Goal: Navigation & Orientation: Find specific page/section

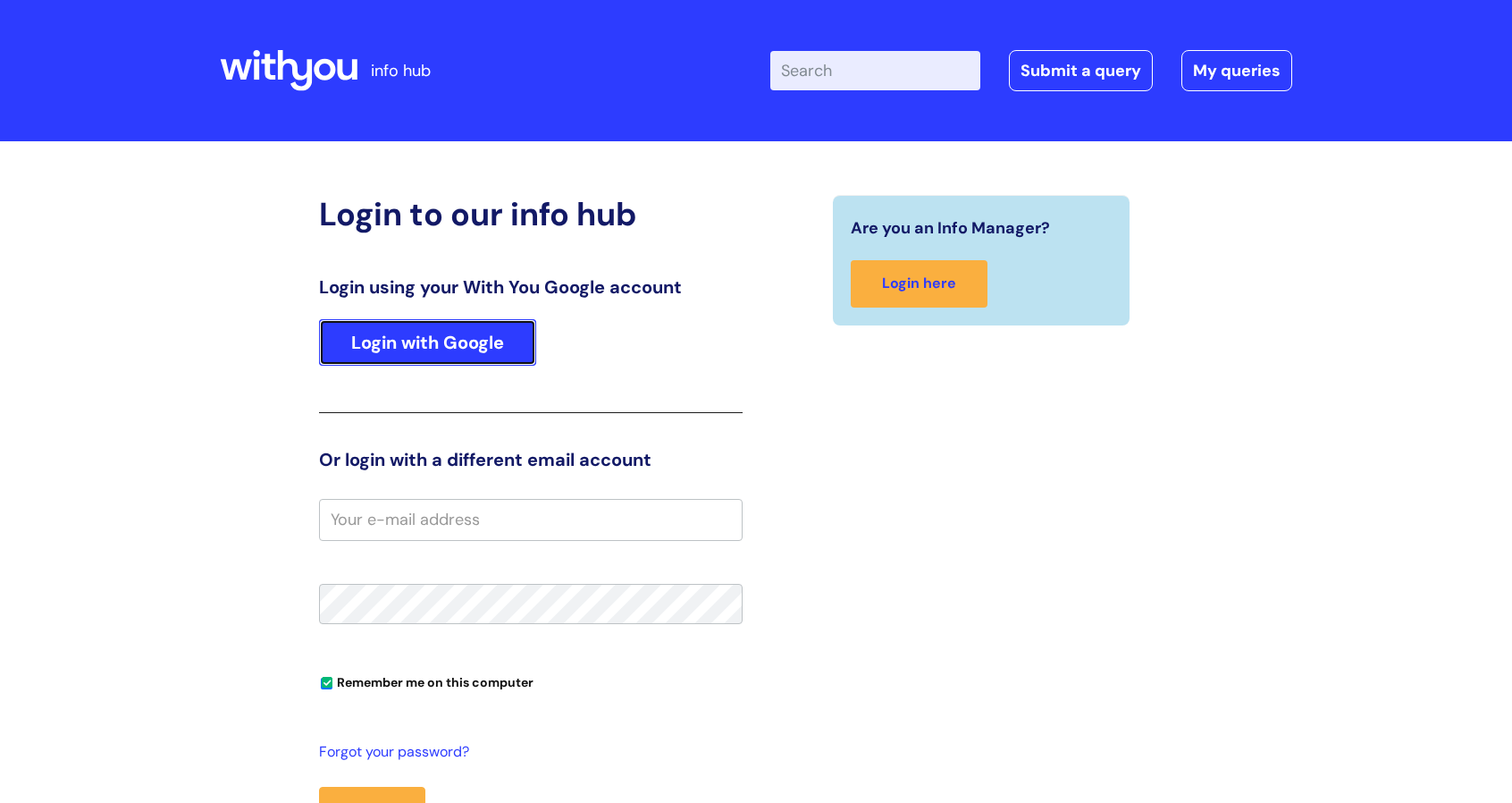
click at [427, 334] on link "Login with Google" at bounding box center [428, 342] width 218 height 46
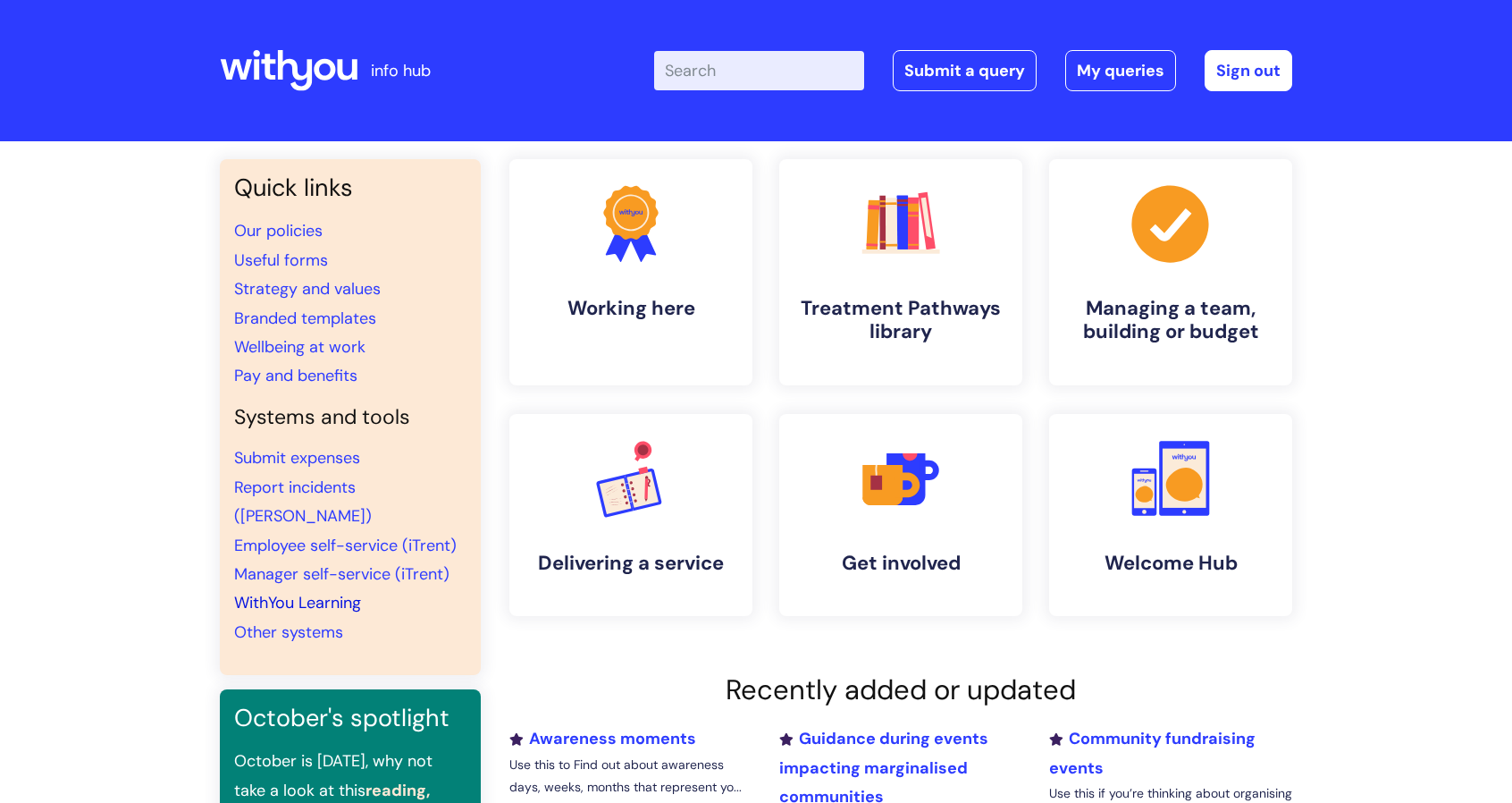
click at [324, 592] on link "WithYou Learning" at bounding box center [298, 602] width 127 height 22
click at [662, 305] on h4 "Working here" at bounding box center [630, 309] width 218 height 25
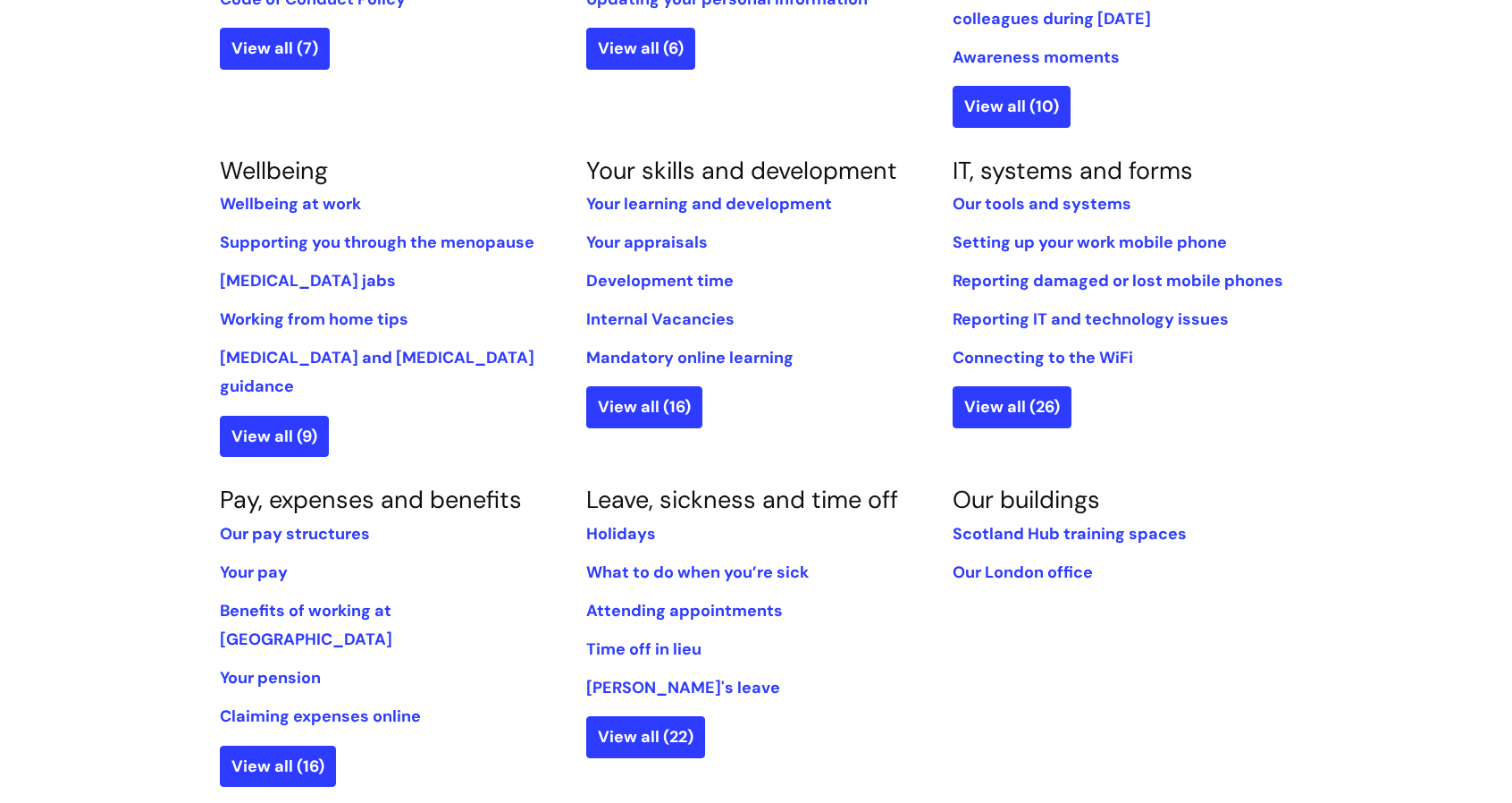
scroll to position [653, 0]
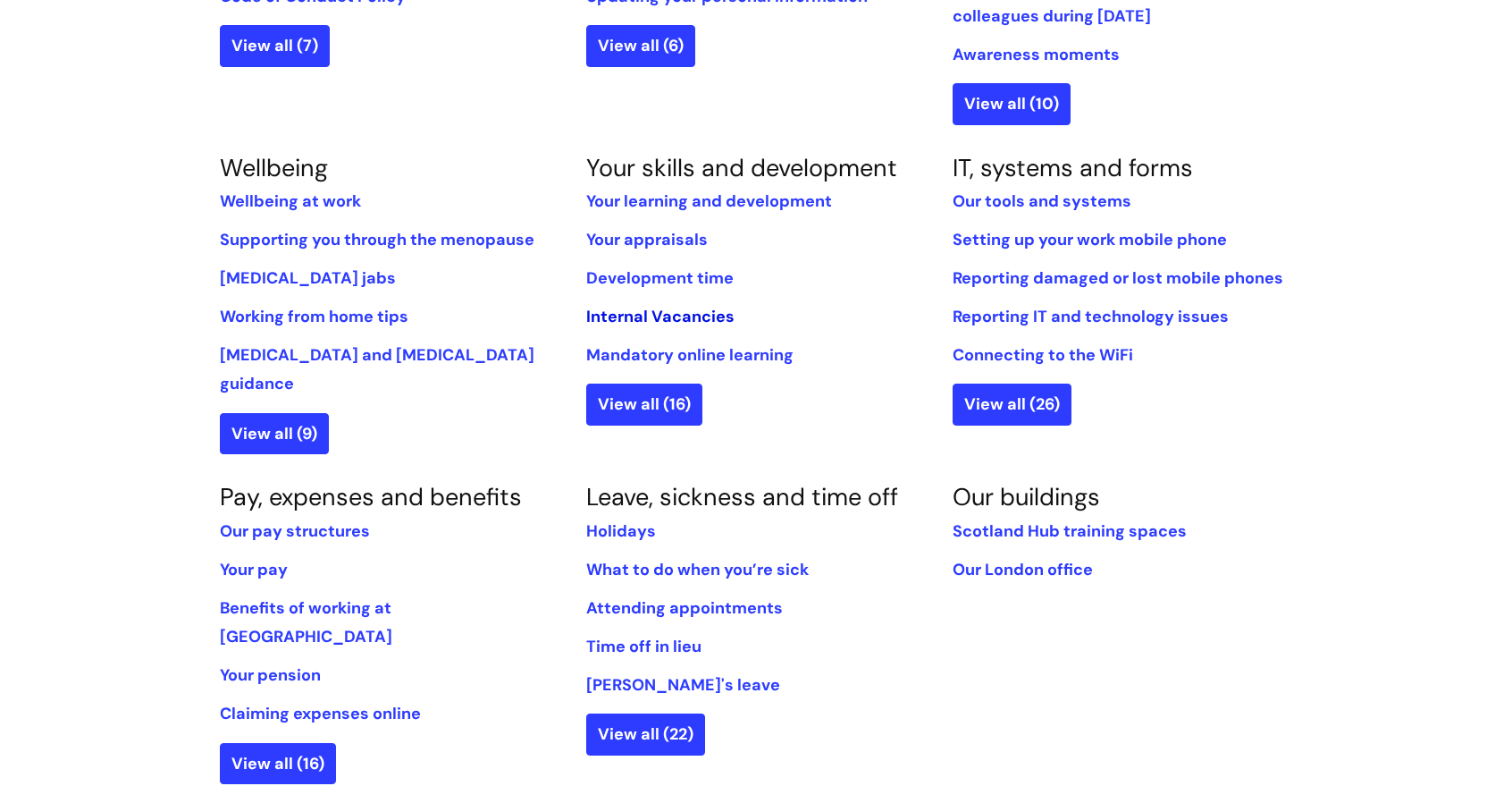
click at [619, 322] on link "Internal Vacancies" at bounding box center [659, 316] width 148 height 22
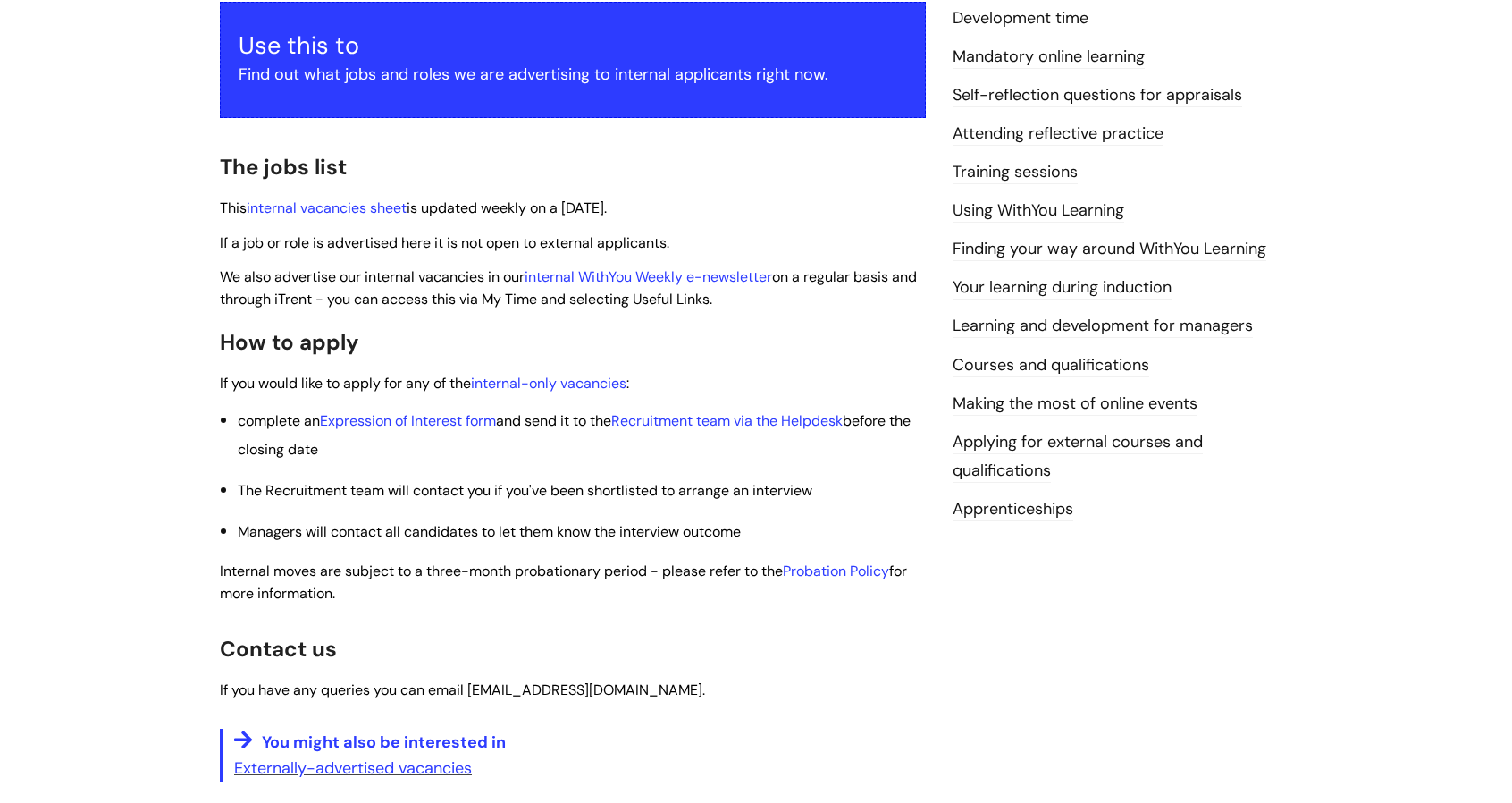
scroll to position [337, 0]
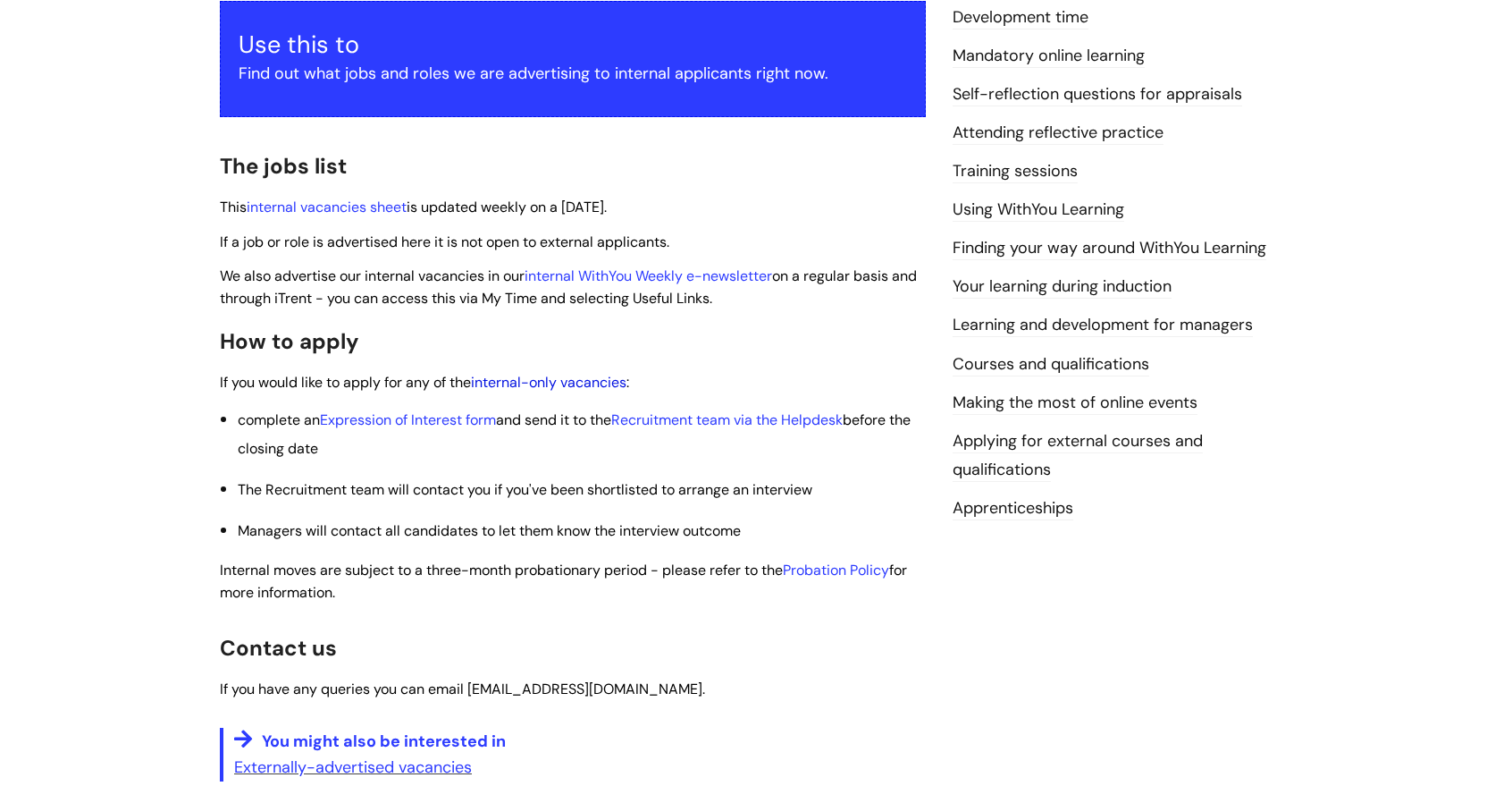
click at [585, 389] on link "internal-only vacancies" at bounding box center [548, 383] width 155 height 19
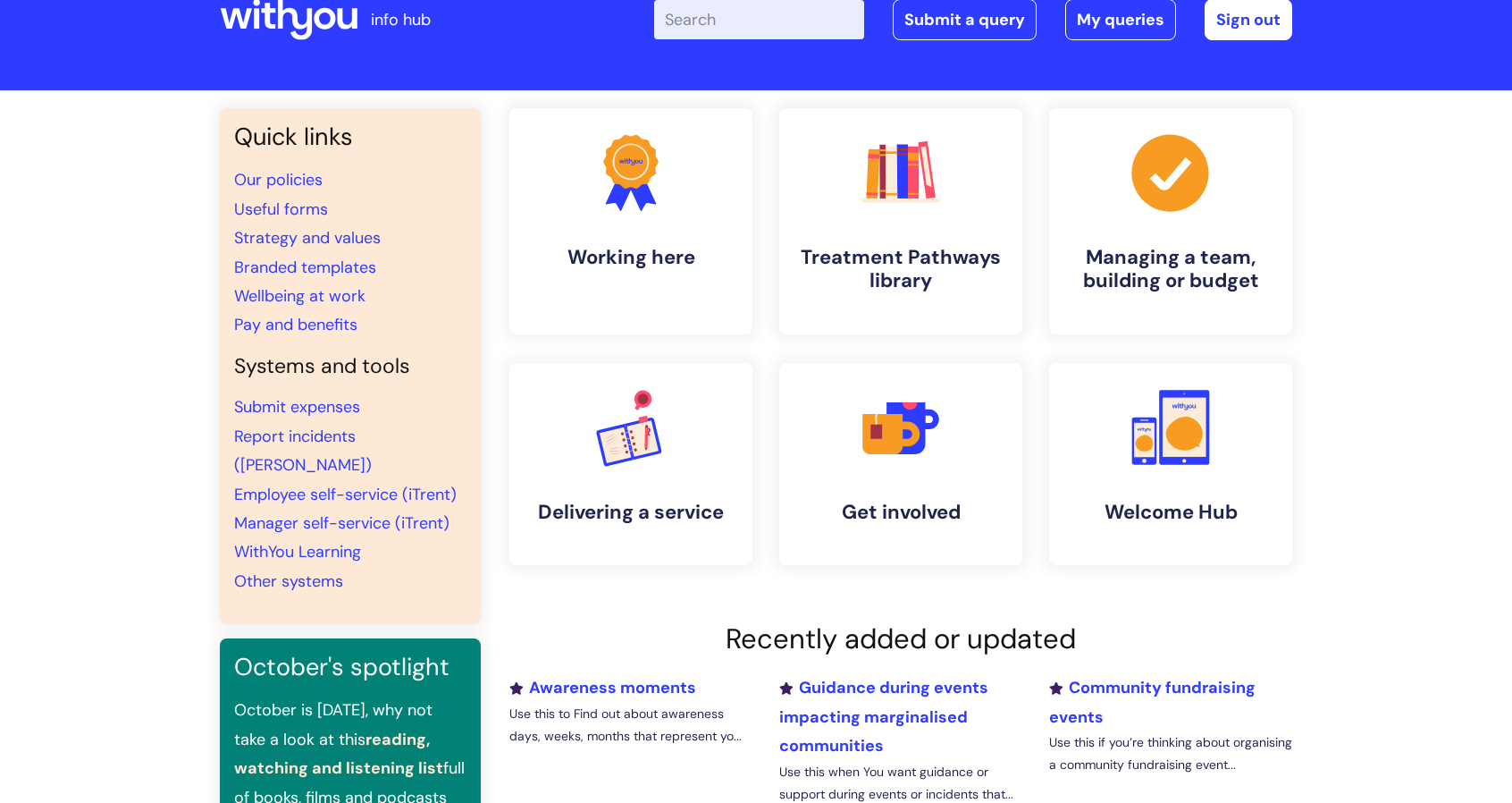
scroll to position [45, 0]
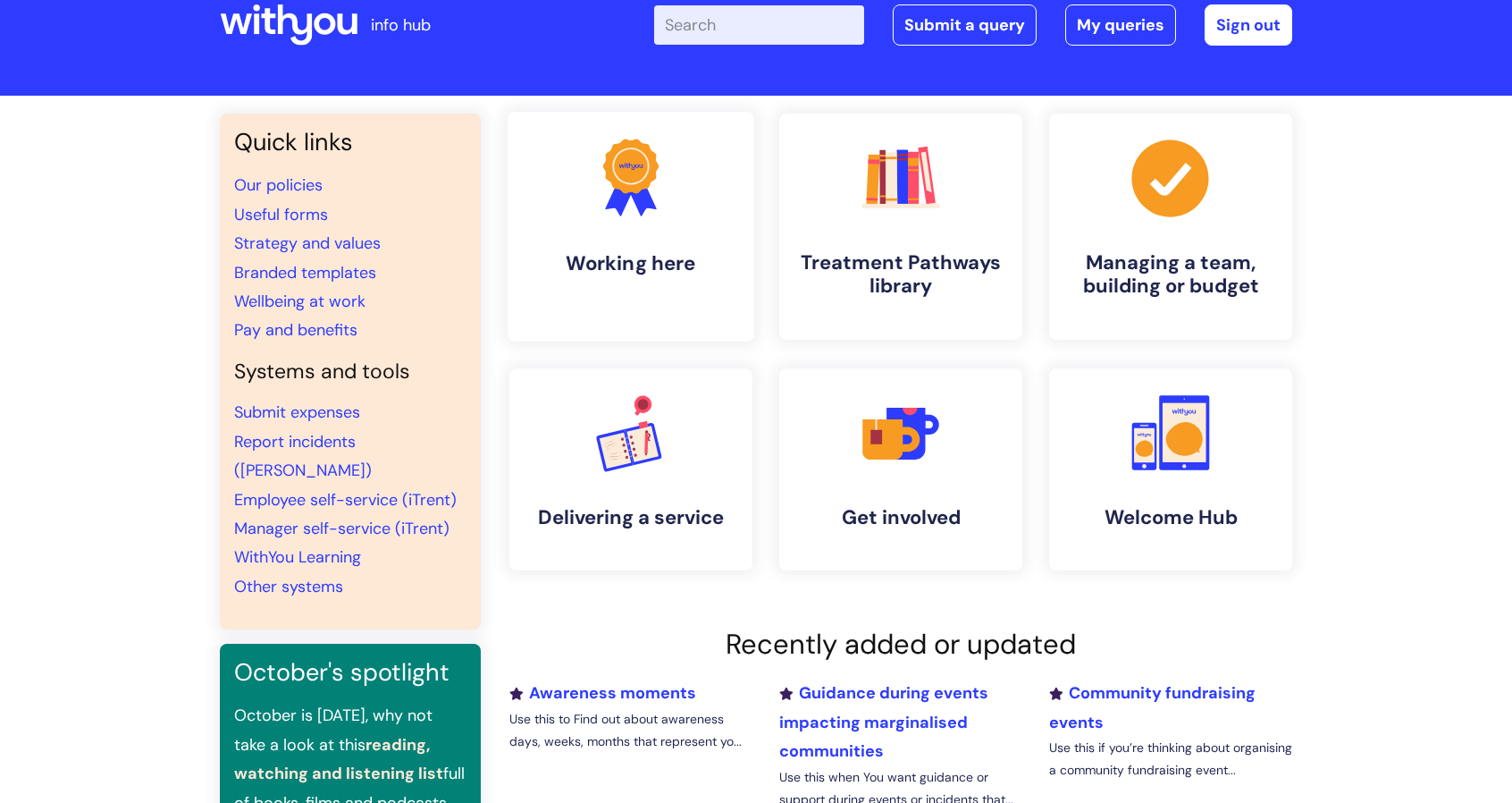
click at [602, 324] on link ".cls-1{fill:#f89b22;}.cls-1,.cls-2,.cls-3{stroke-width:0px;}.cls-2{fill:#2d3cff…" at bounding box center [631, 227] width 247 height 230
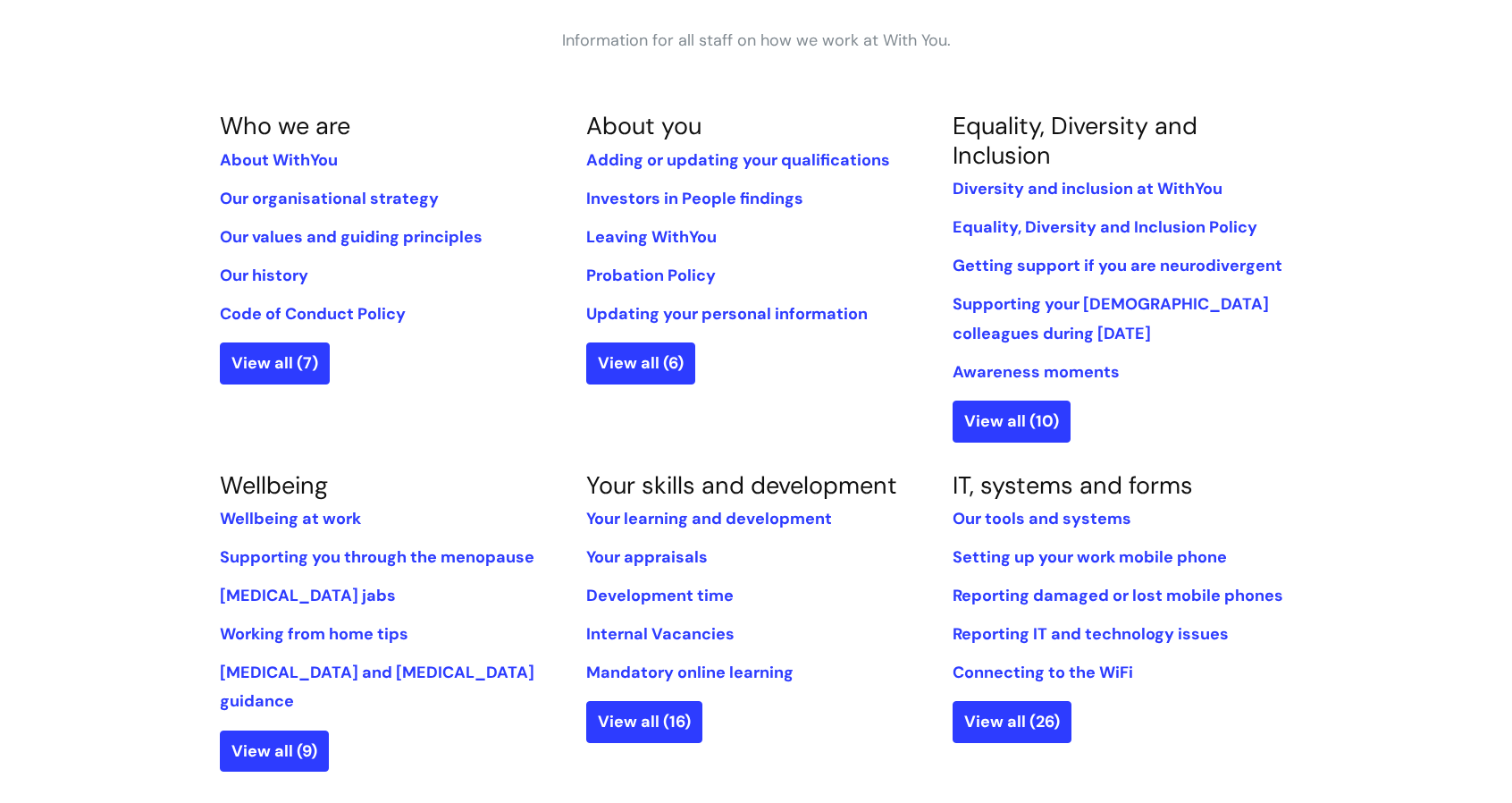
scroll to position [339, 0]
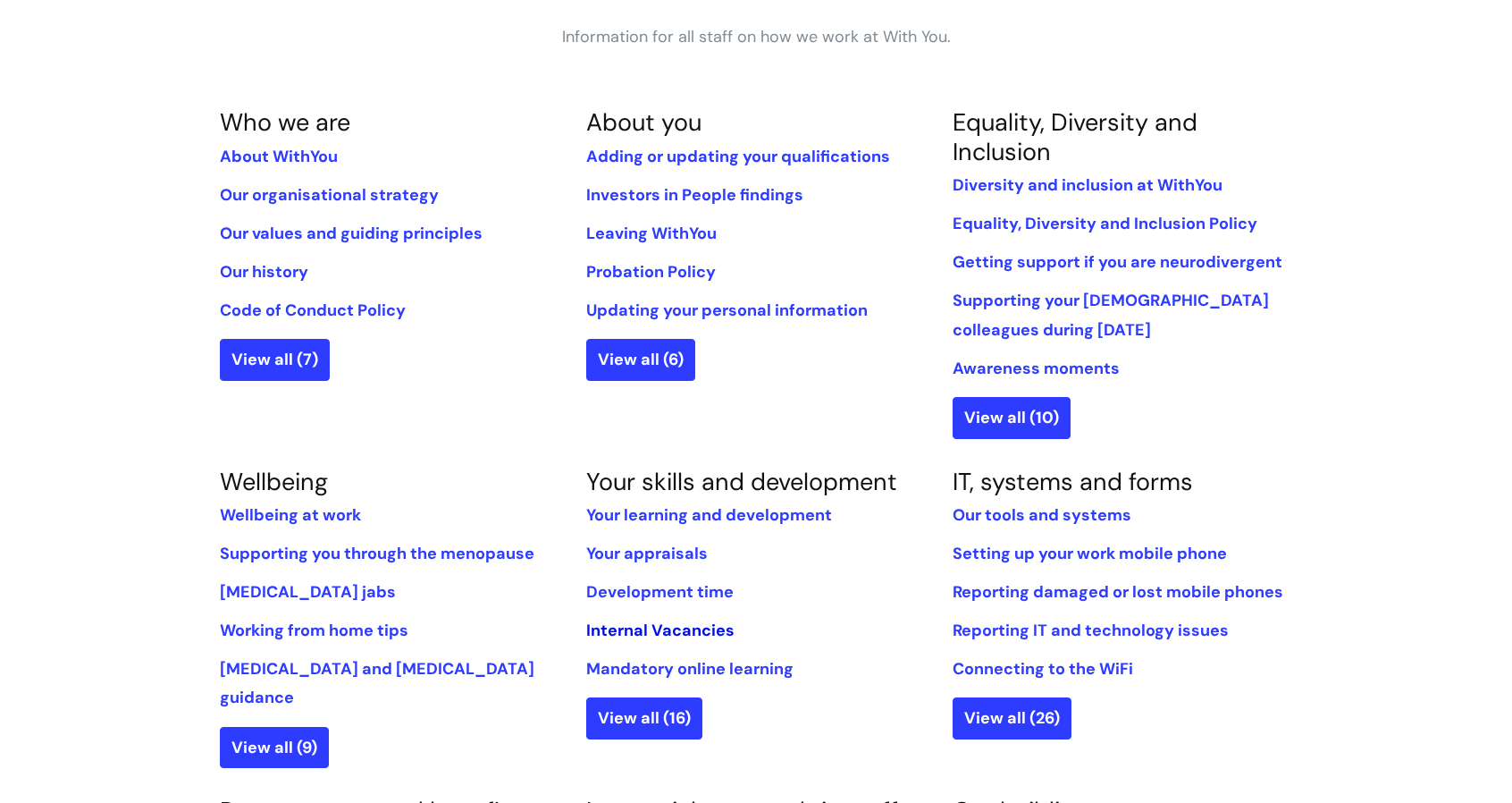
click at [614, 625] on link "Internal Vacancies" at bounding box center [659, 630] width 148 height 22
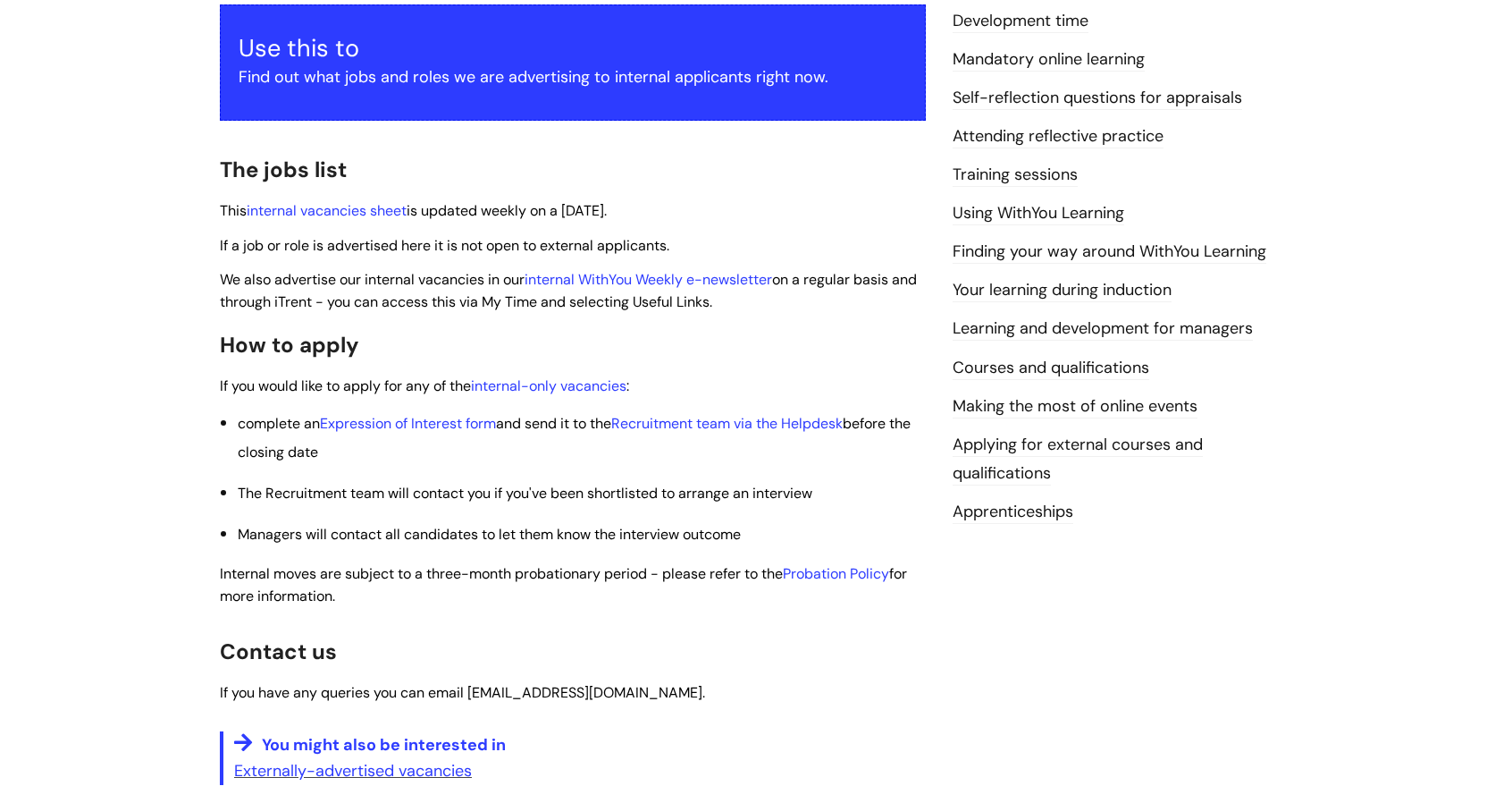
scroll to position [340, 0]
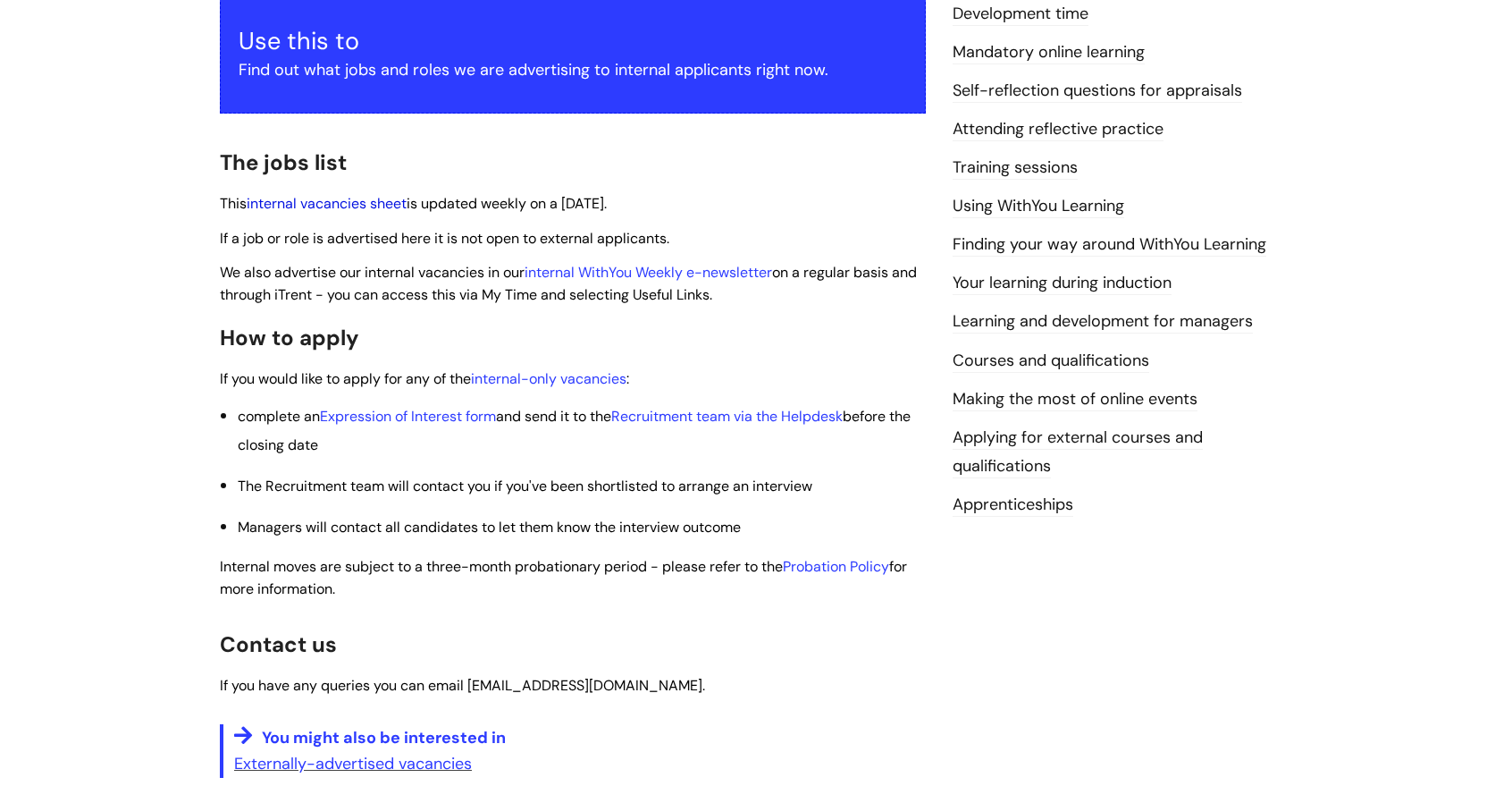
click at [382, 200] on link "internal vacancies sheet" at bounding box center [327, 204] width 160 height 19
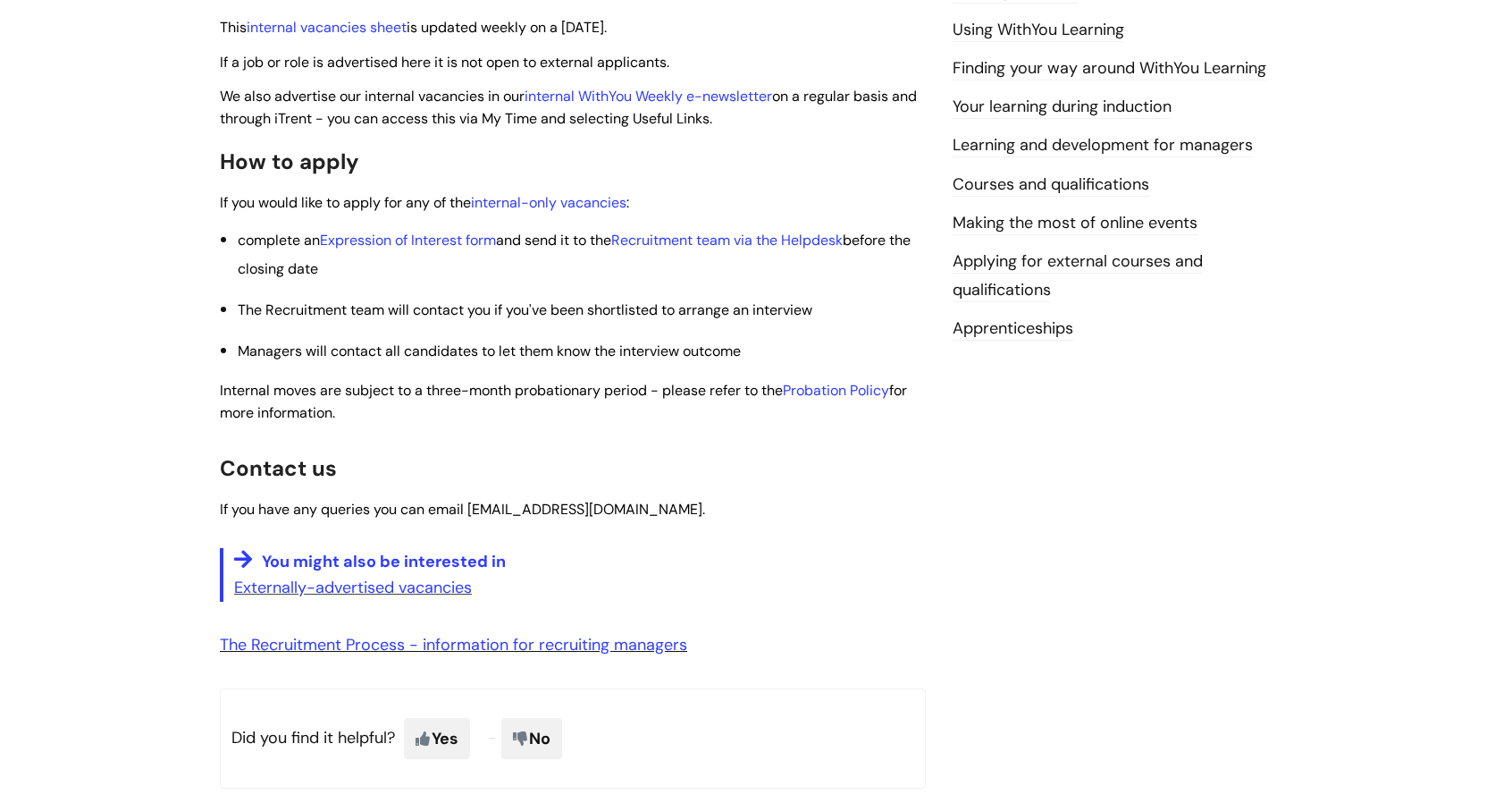
scroll to position [517, 0]
click at [331, 593] on link "Externally-advertised vacancies" at bounding box center [353, 586] width 237 height 22
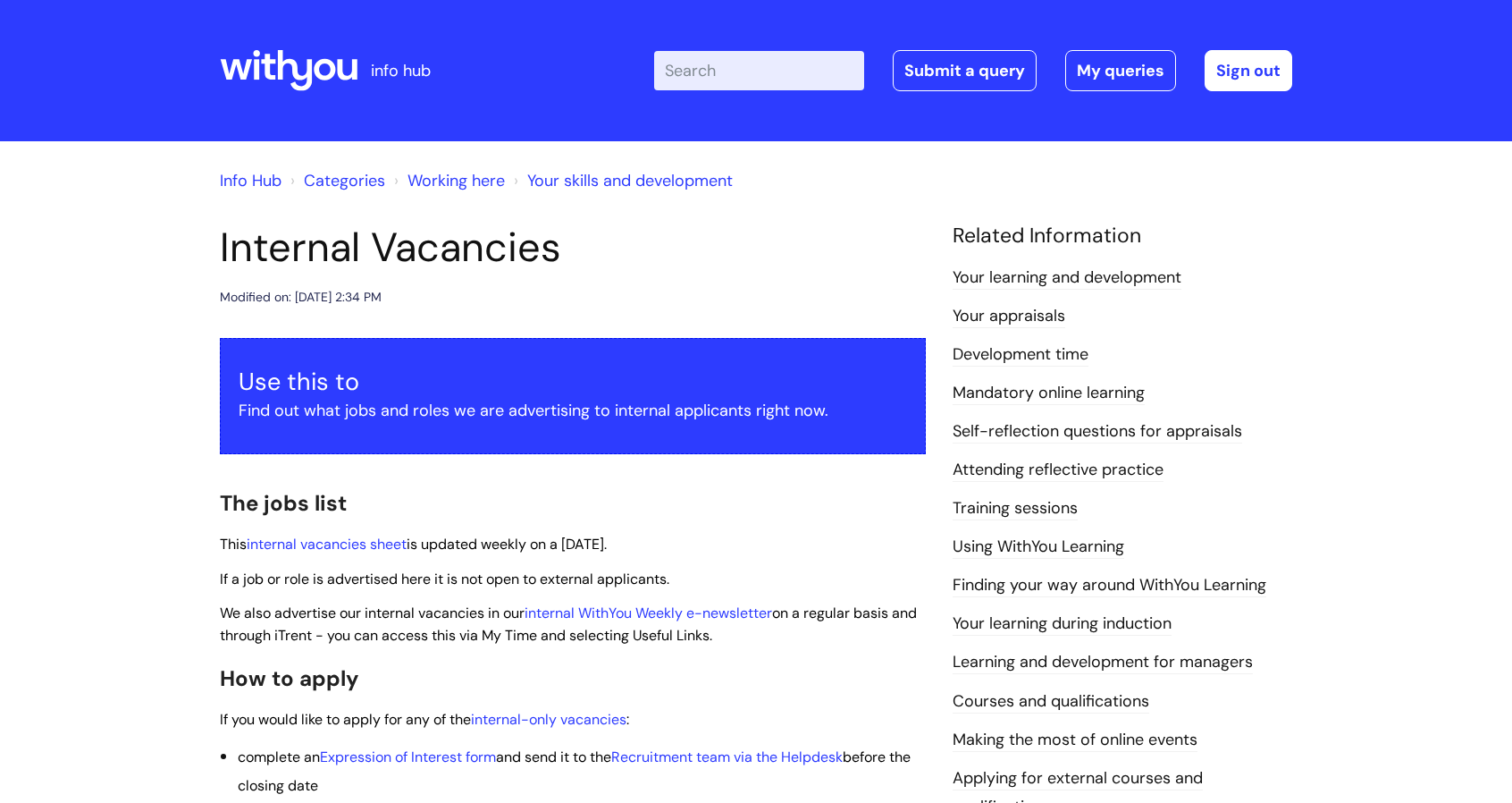
click at [438, 491] on h2 "The jobs list" at bounding box center [572, 501] width 706 height 39
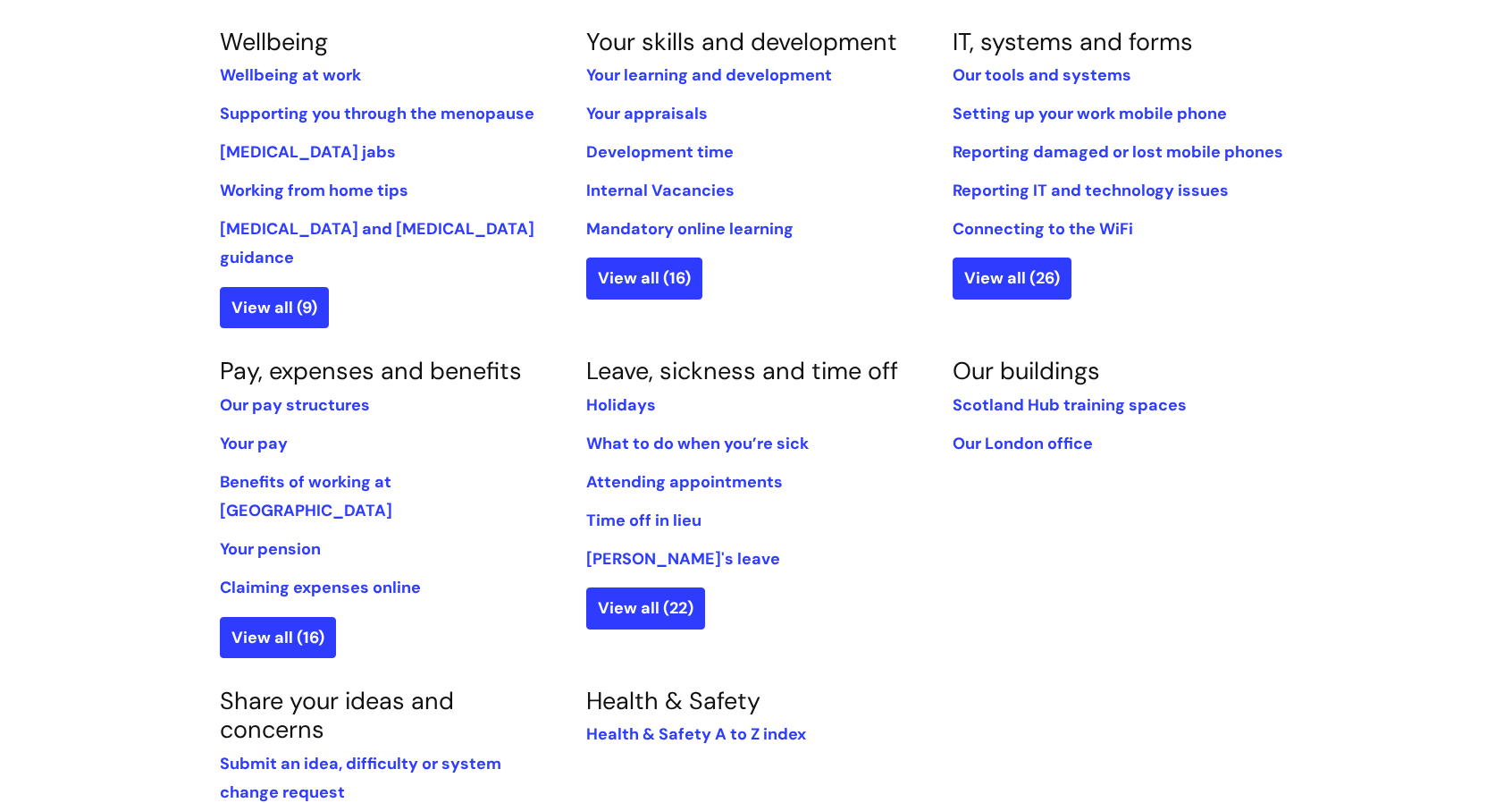
scroll to position [651, 0]
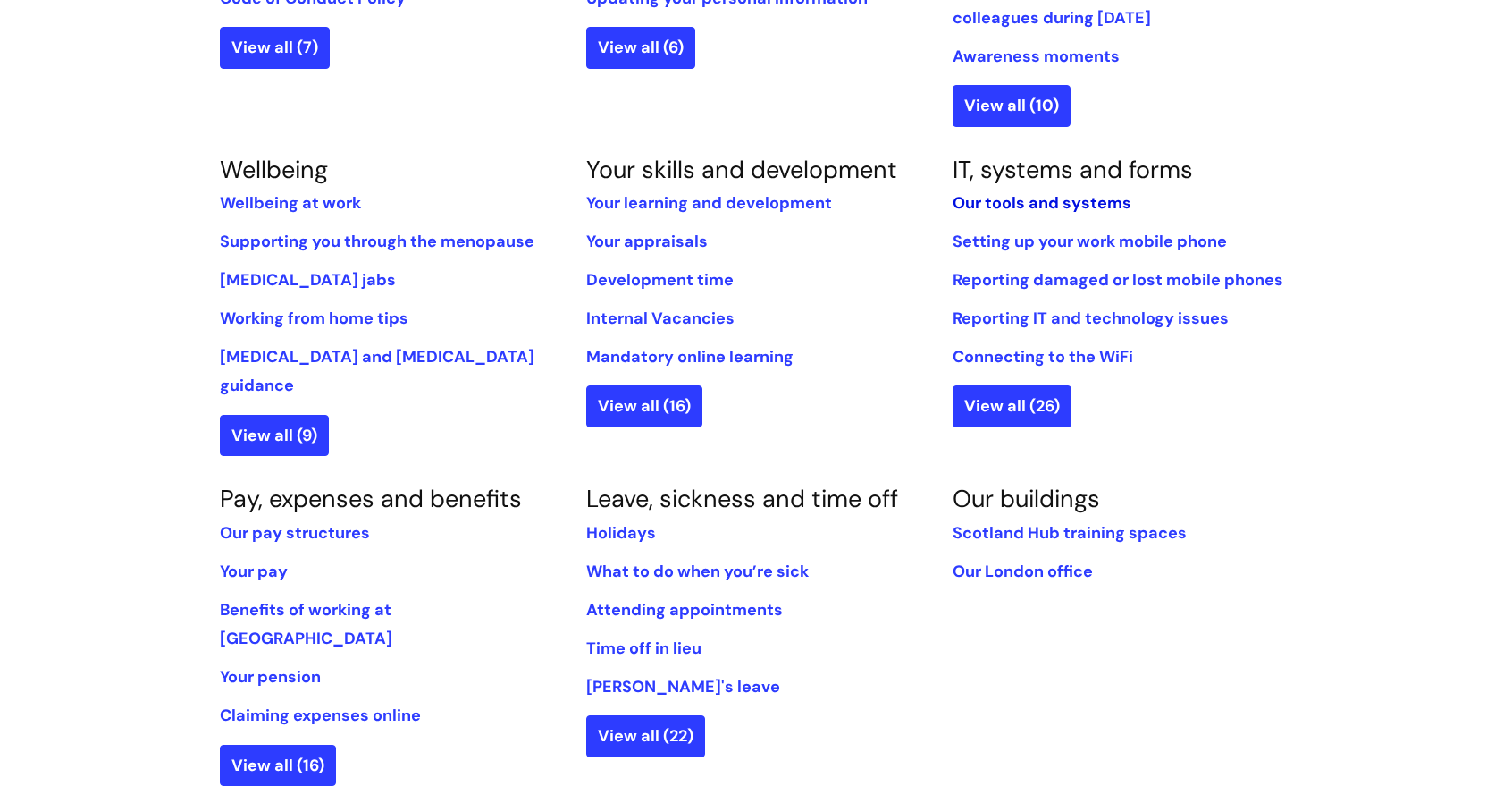
click at [1018, 205] on link "Our tools and systems" at bounding box center [1042, 203] width 179 height 22
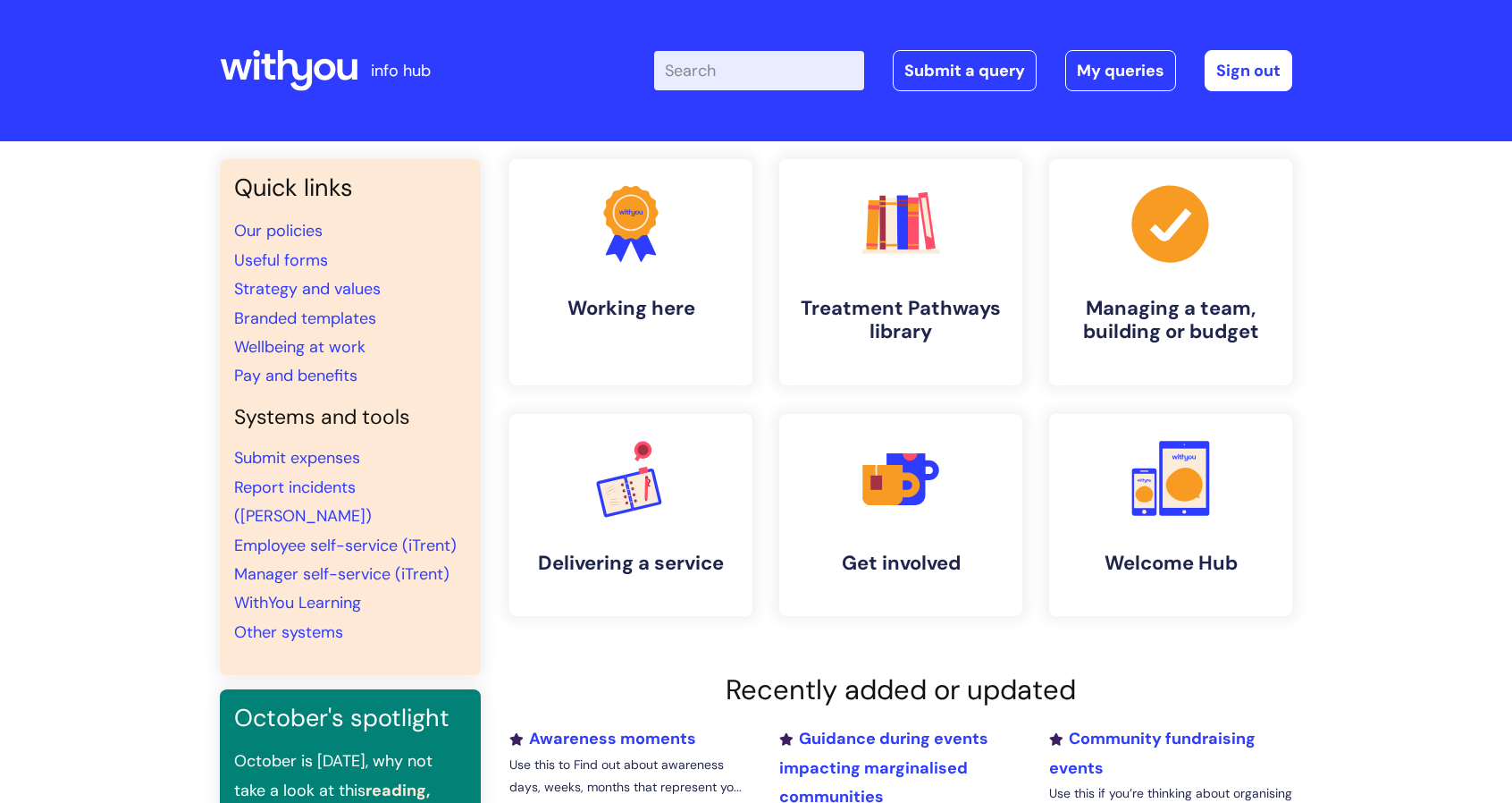
scroll to position [45, 0]
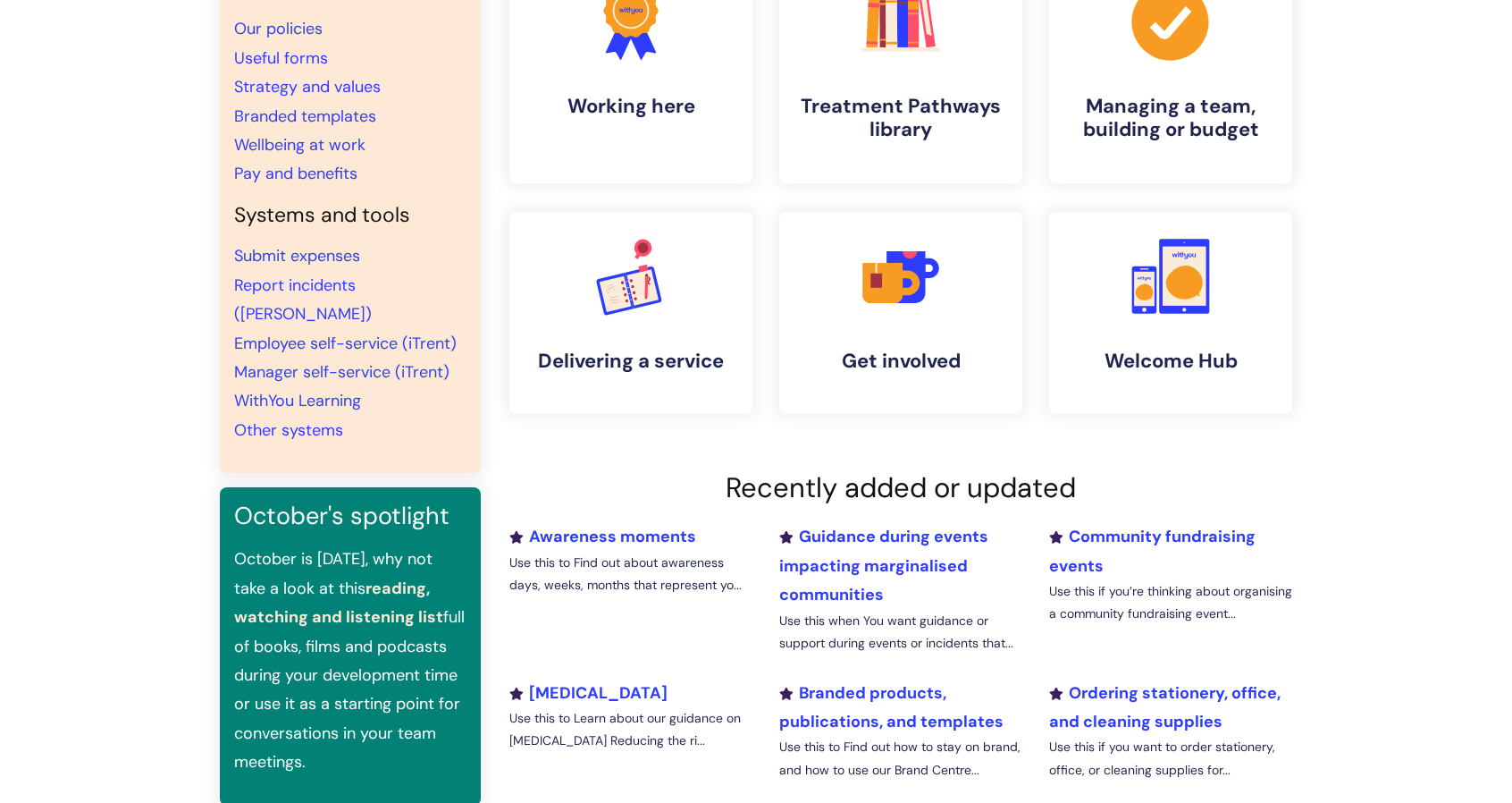
scroll to position [188, 0]
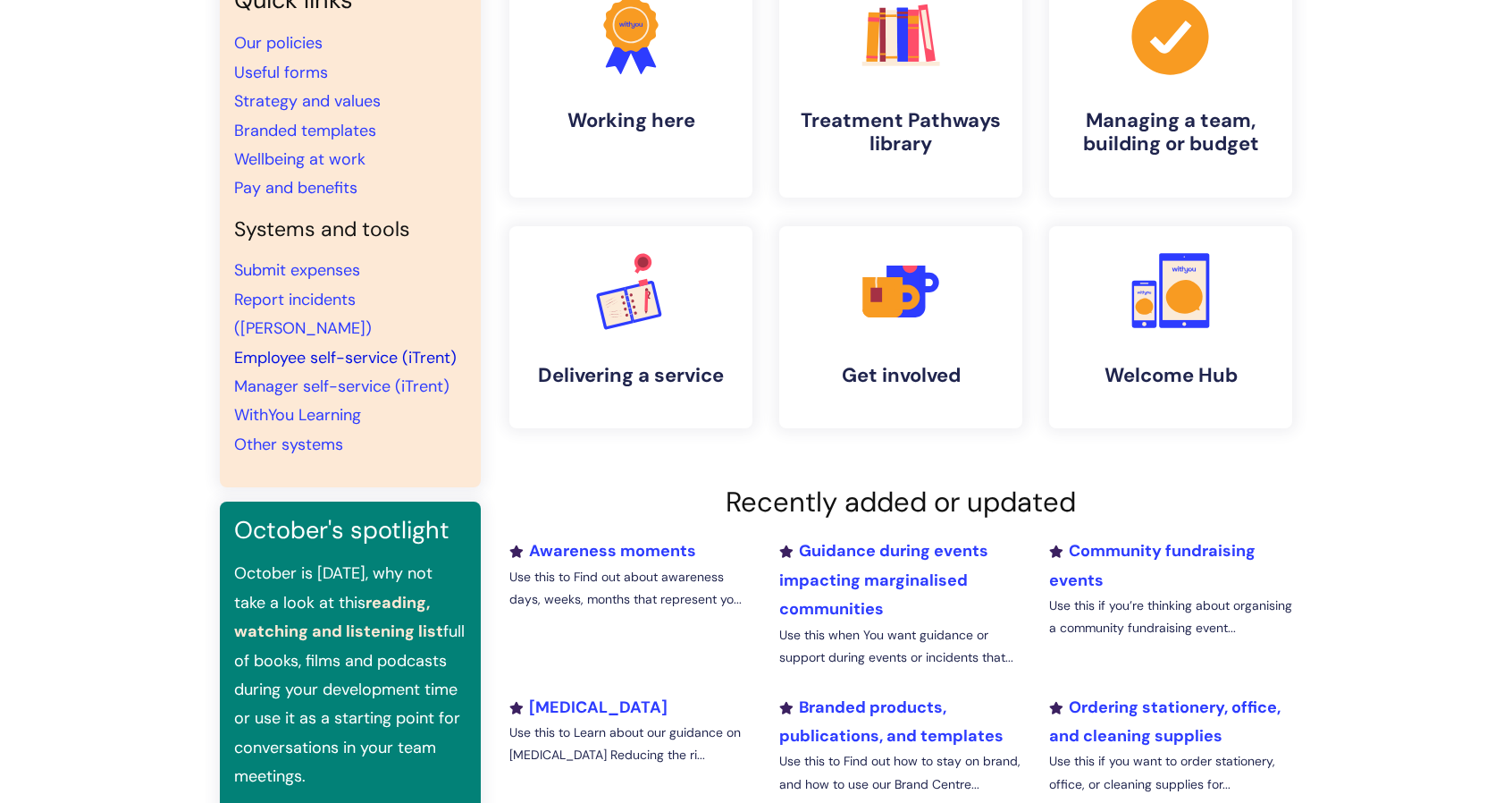
click at [394, 347] on link "Employee self-service (iTrent)" at bounding box center [346, 357] width 222 height 22
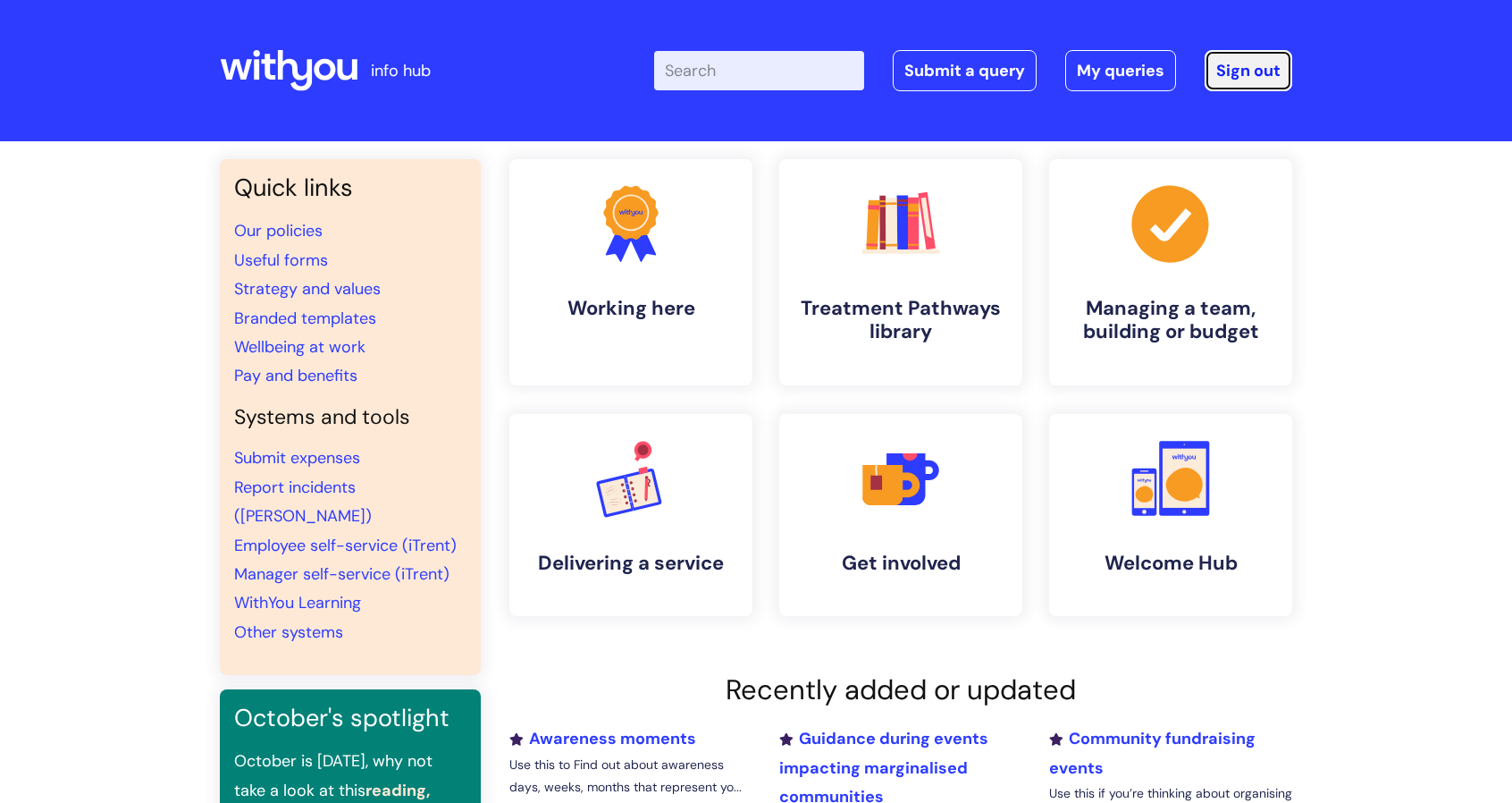
click at [1249, 78] on link "Sign out" at bounding box center [1248, 71] width 88 height 41
